Goal: Entertainment & Leisure: Consume media (video, audio)

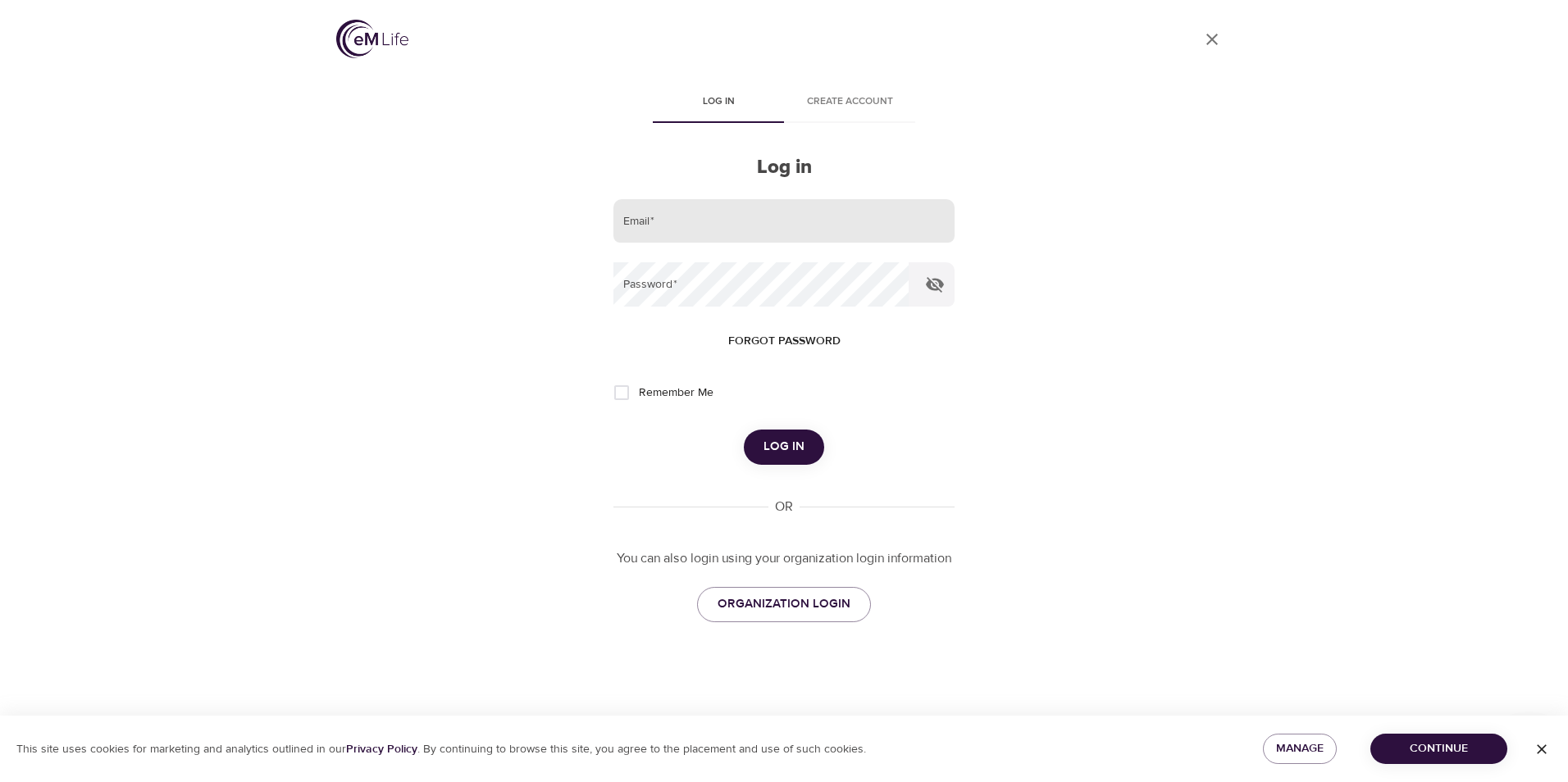
click at [682, 225] on input "email" at bounding box center [784, 222] width 341 height 45
type input "[EMAIL_ADDRESS][DOMAIN_NAME]"
click at [744, 429] on button "Log in" at bounding box center [784, 446] width 80 height 35
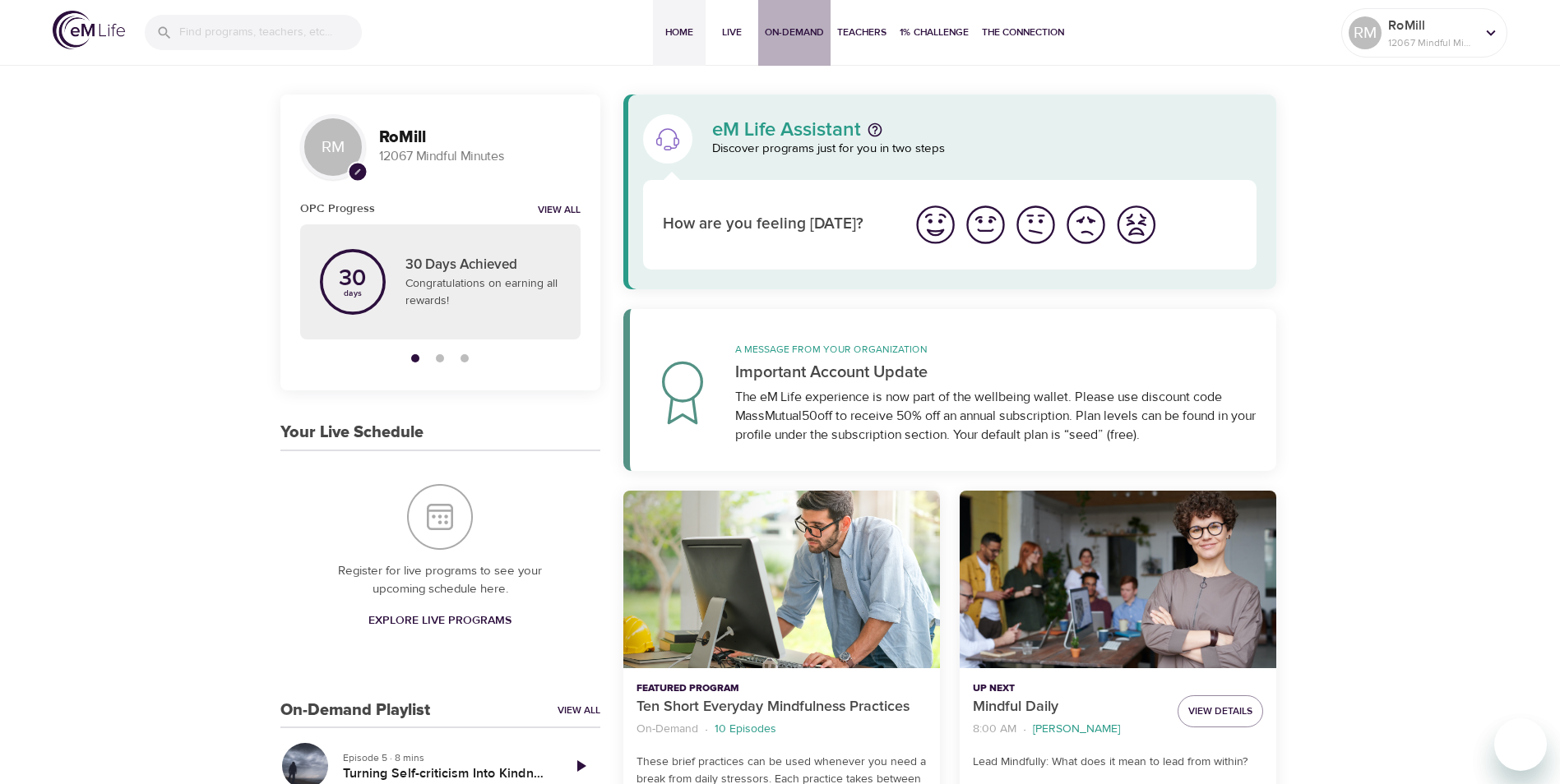
click at [785, 29] on span "On-Demand" at bounding box center [794, 32] width 59 height 17
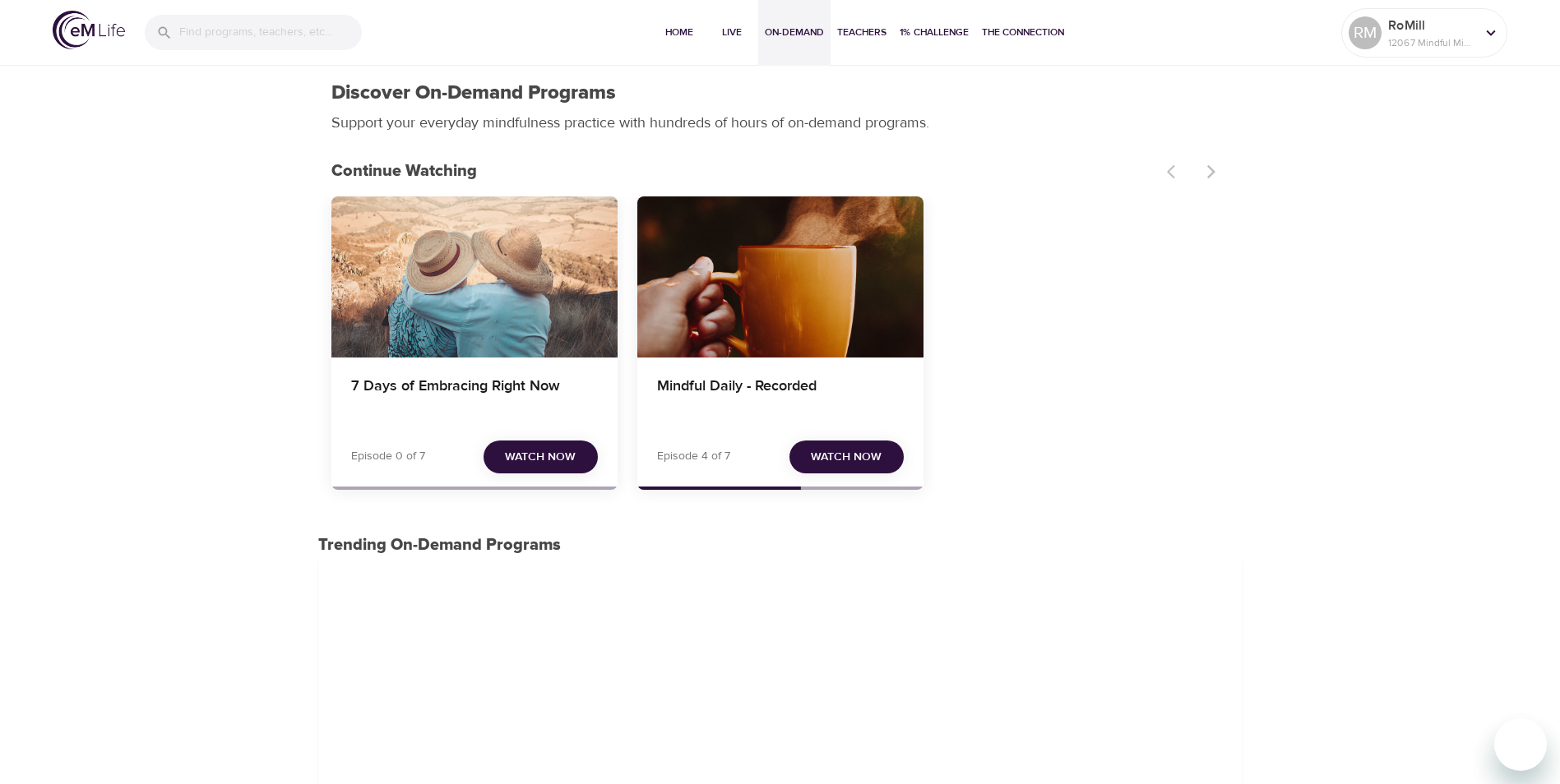
click at [496, 297] on div "7 Days of Embracing Right Now" at bounding box center [474, 277] width 286 height 161
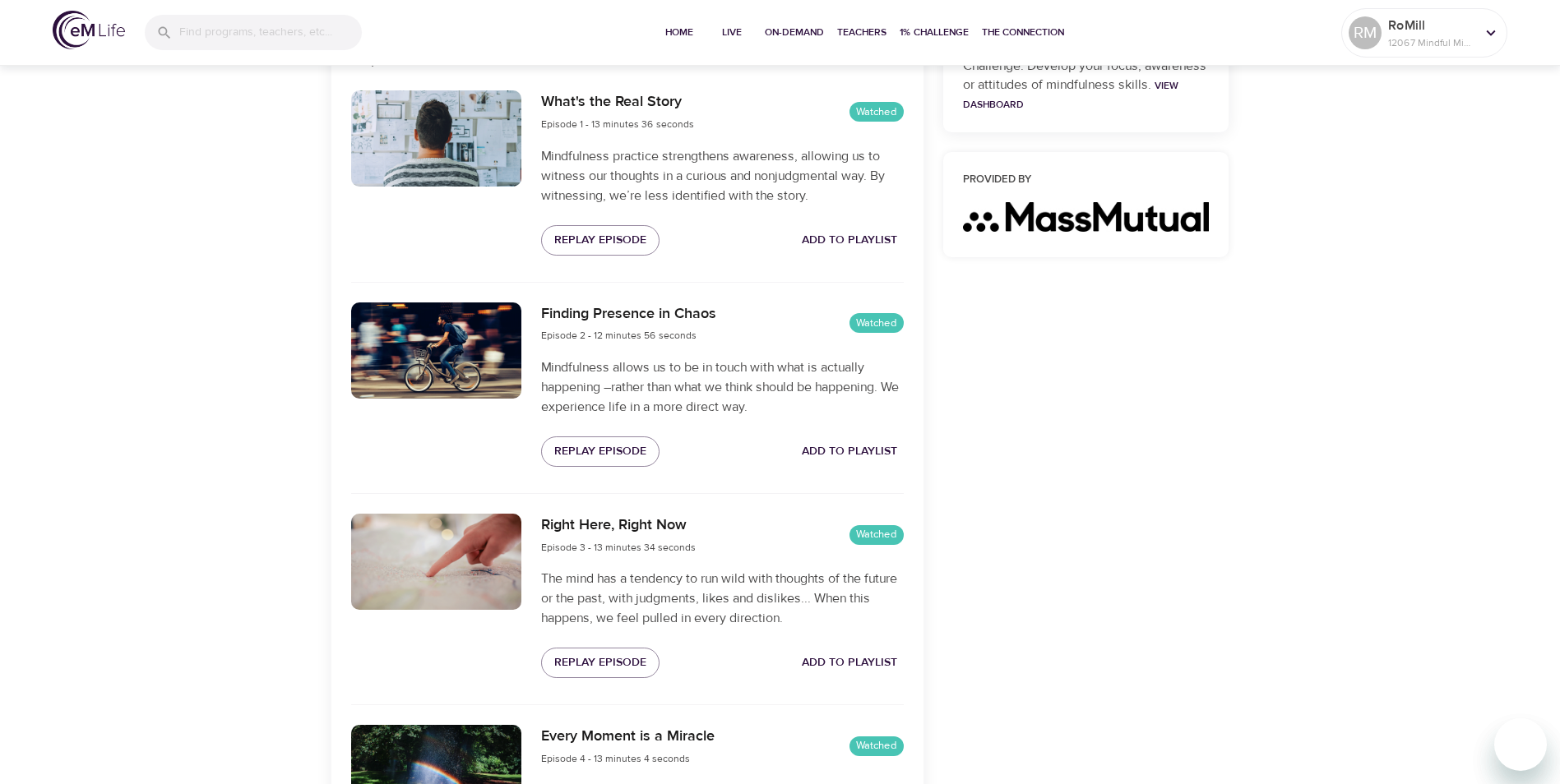
scroll to position [739, 0]
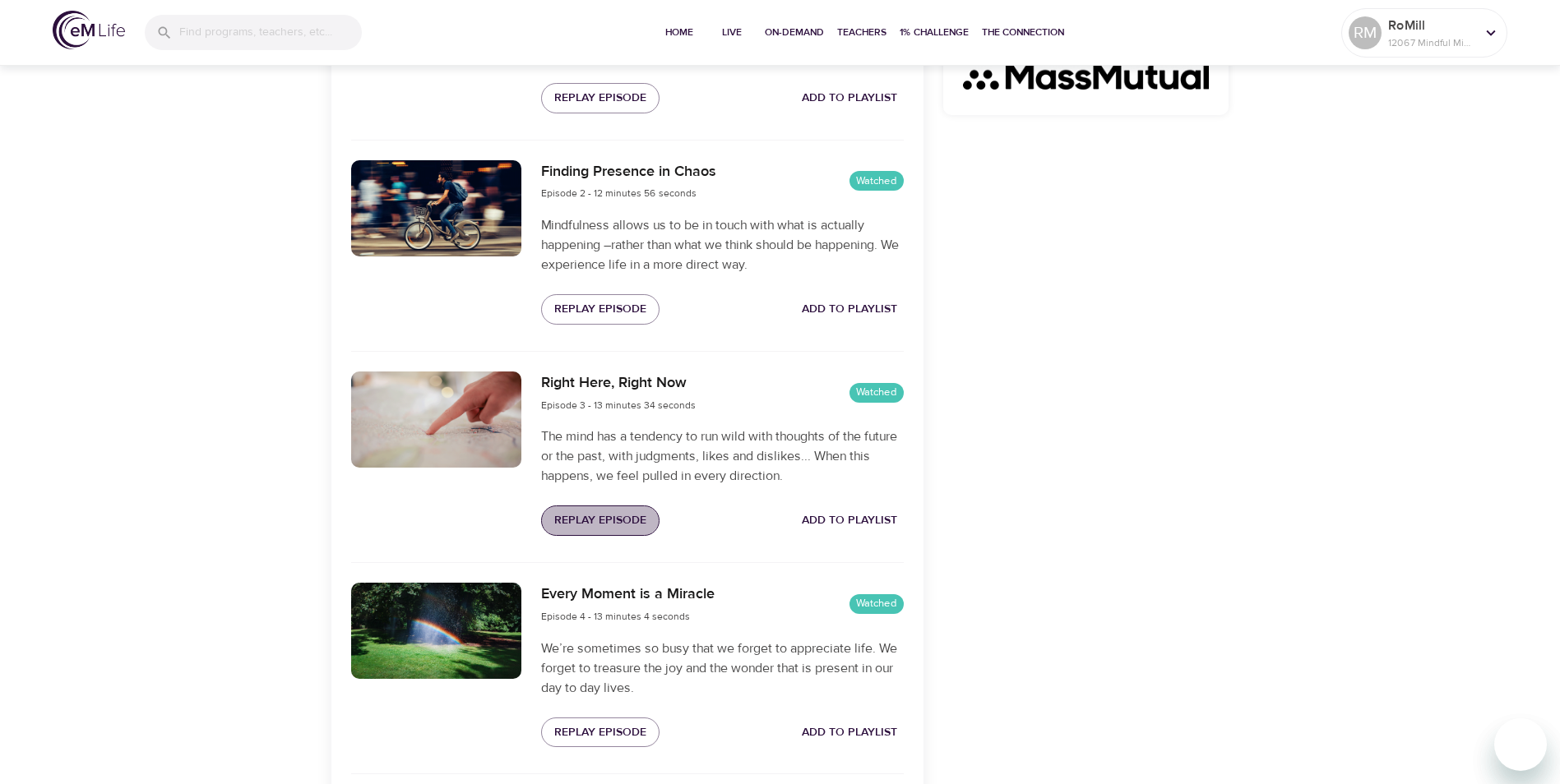
click at [606, 520] on span "Replay Episode" at bounding box center [600, 521] width 92 height 21
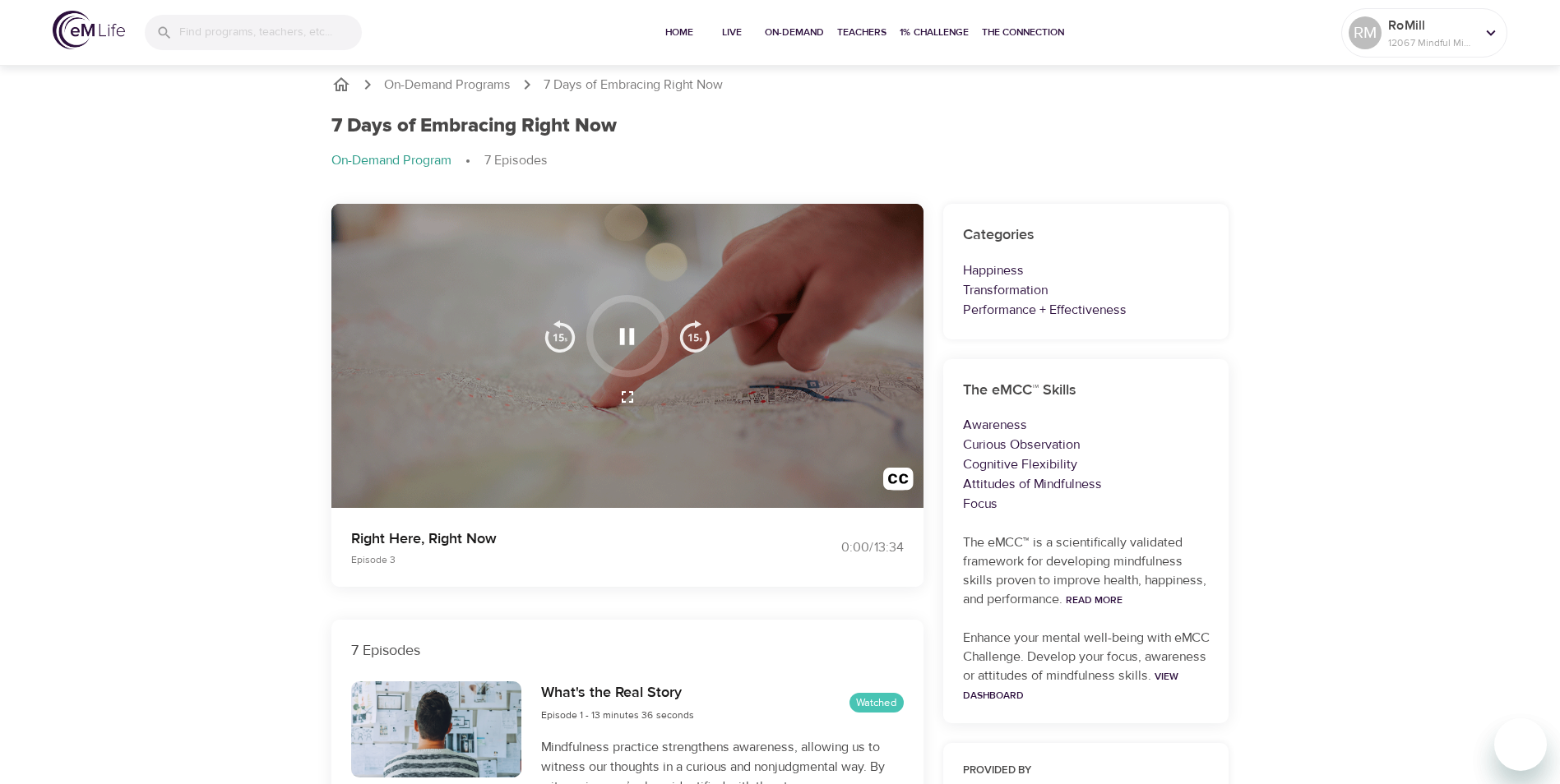
scroll to position [0, 0]
